Goal: Task Accomplishment & Management: Use online tool/utility

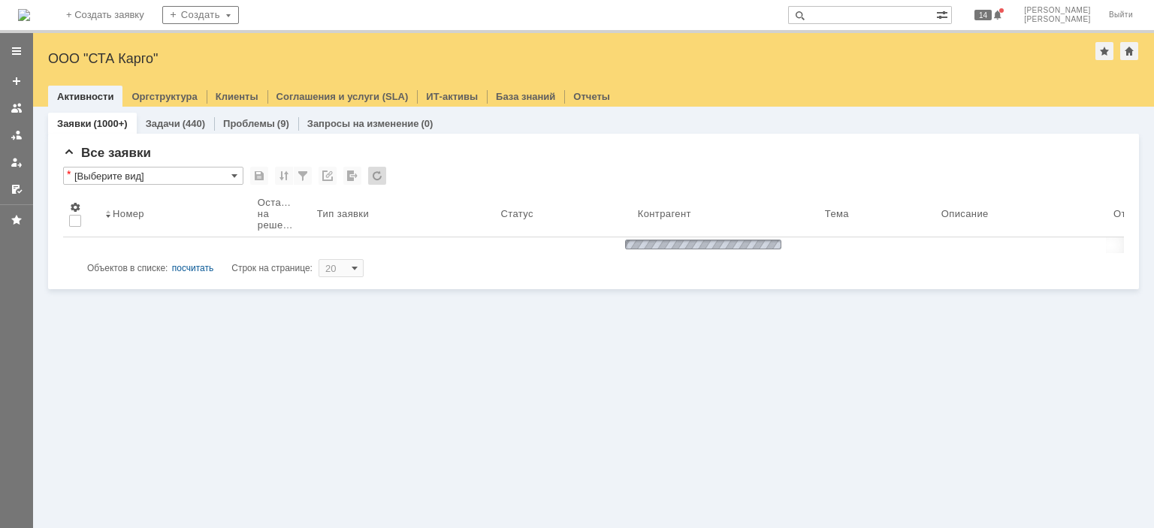
click at [912, 8] on input "text" at bounding box center [862, 15] width 148 height 18
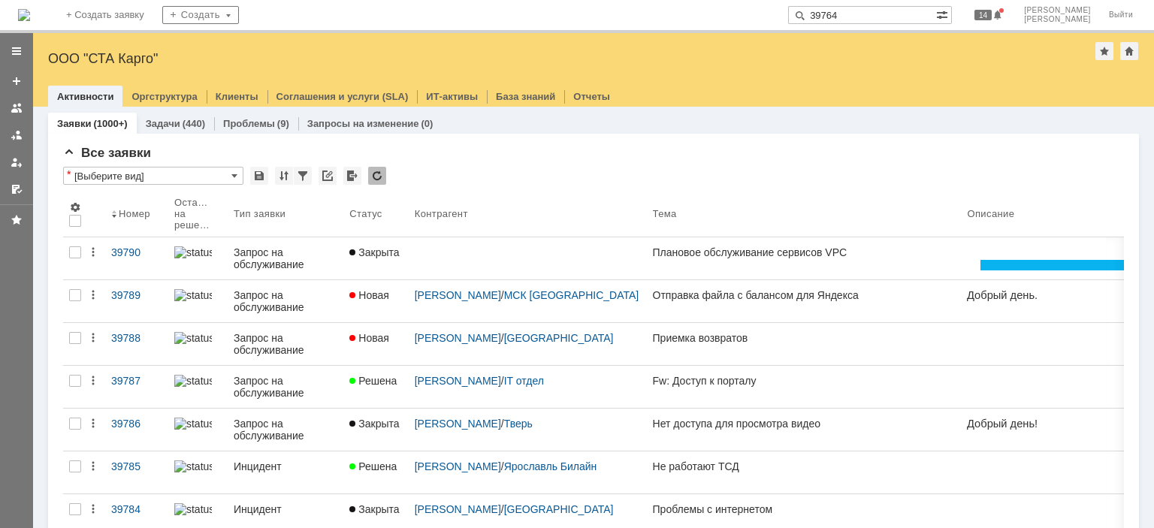
type input "39764"
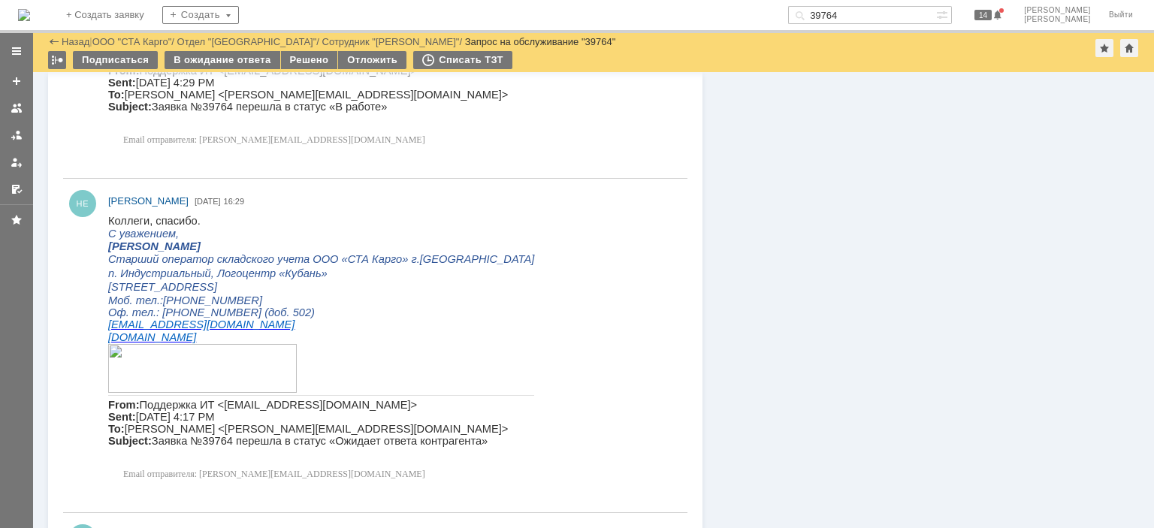
scroll to position [1653, 0]
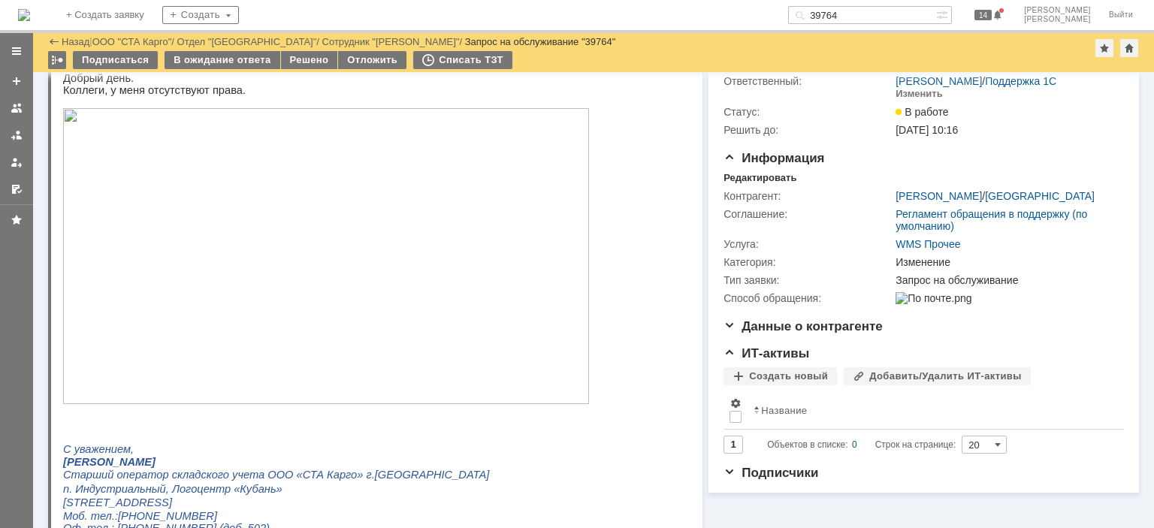
click at [280, 234] on img at bounding box center [326, 256] width 526 height 296
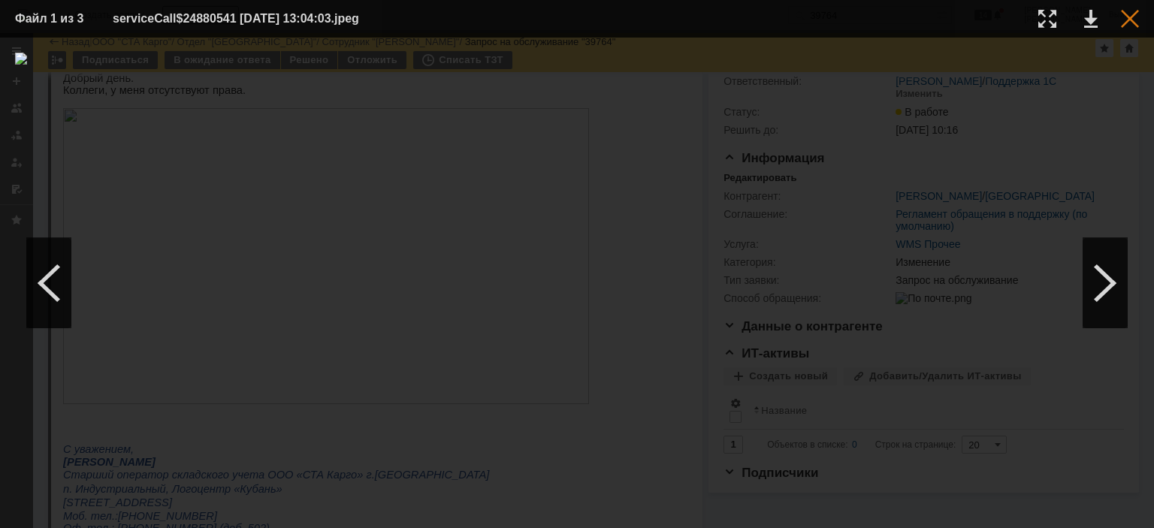
click at [1135, 23] on div at bounding box center [1130, 19] width 18 height 18
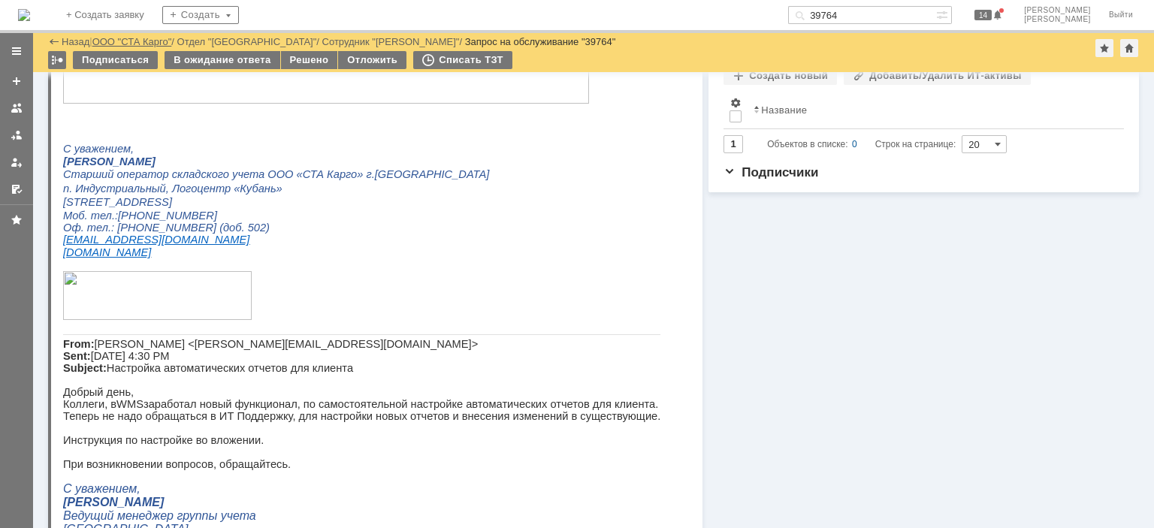
scroll to position [0, 0]
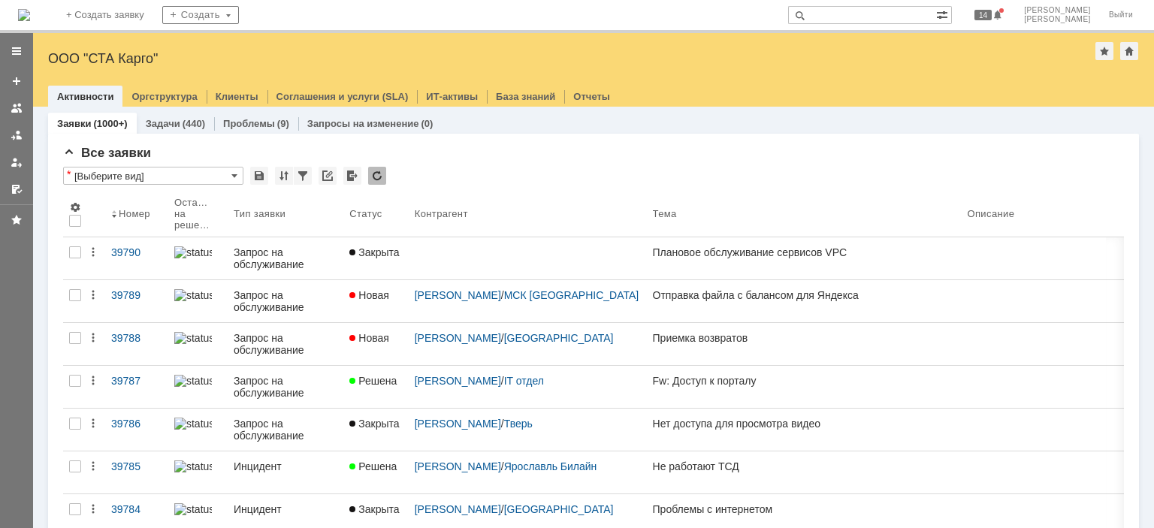
click at [883, 15] on input "text" at bounding box center [862, 15] width 148 height 18
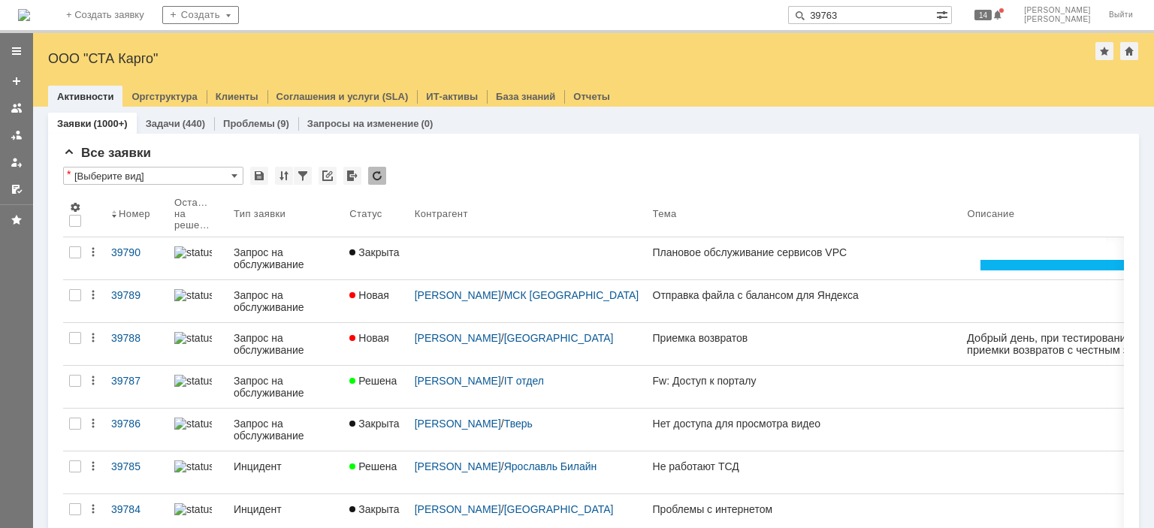
type input "39763"
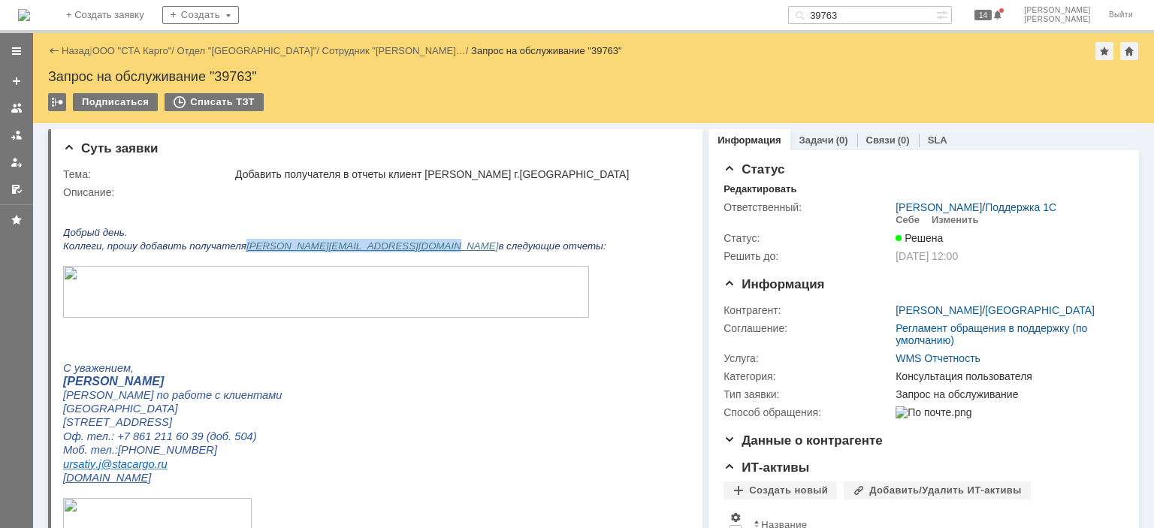
drag, startPoint x: 446, startPoint y: 244, endPoint x: 262, endPoint y: 242, distance: 184.1
click at [262, 242] on span "Коллеги, прошу добавить получателя sergey.strelchenko@smartlink-llc.ru в следую…" at bounding box center [334, 246] width 543 height 11
copy link "sergey.strelchenko@smartlink-llc.ru"
click at [323, 302] on img at bounding box center [326, 292] width 526 height 52
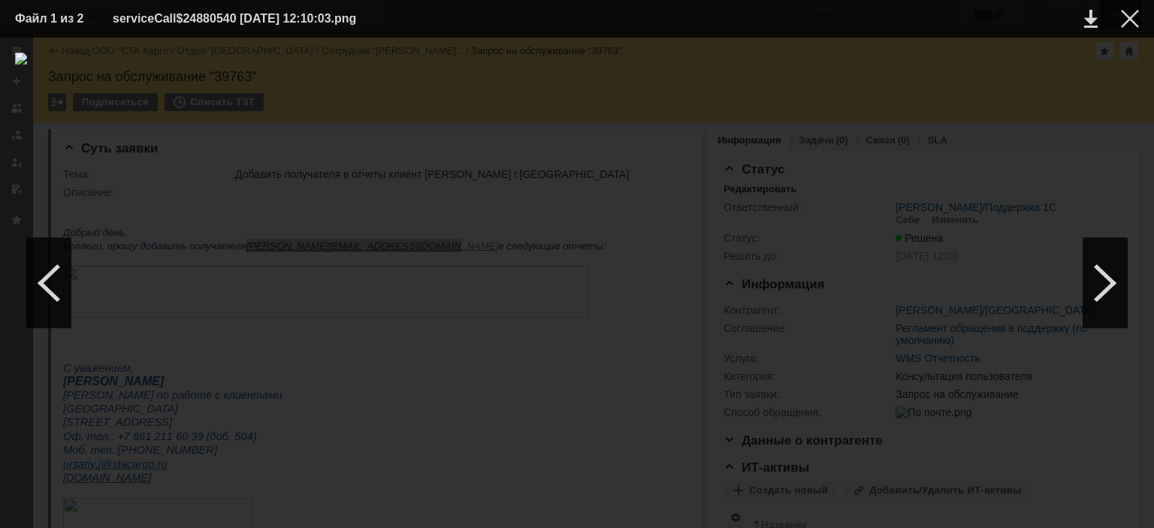
click at [1136, 20] on div at bounding box center [1130, 19] width 18 height 18
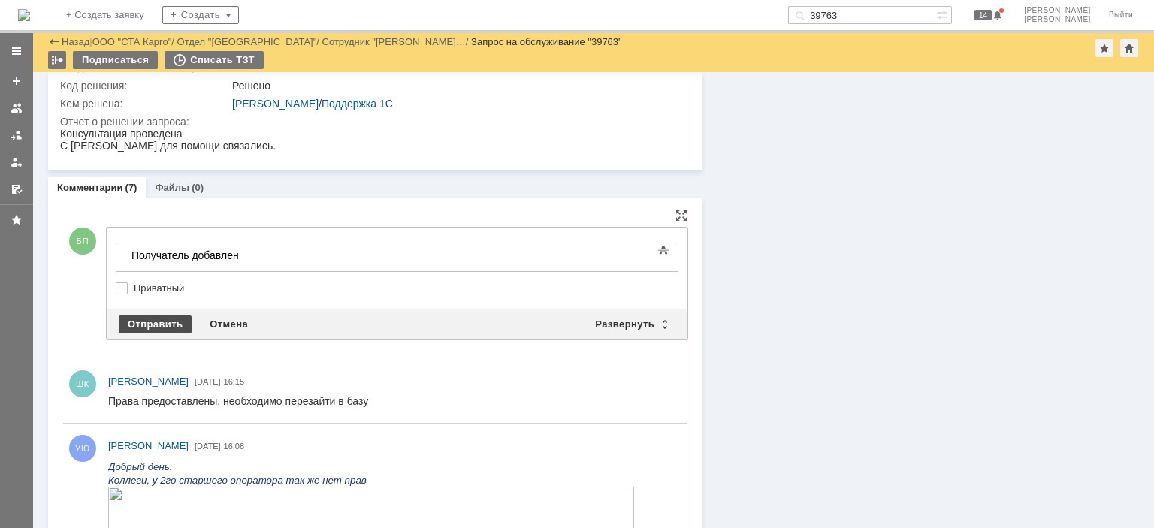
click at [142, 318] on div "Отправить" at bounding box center [155, 325] width 73 height 18
